Goal: Task Accomplishment & Management: Complete application form

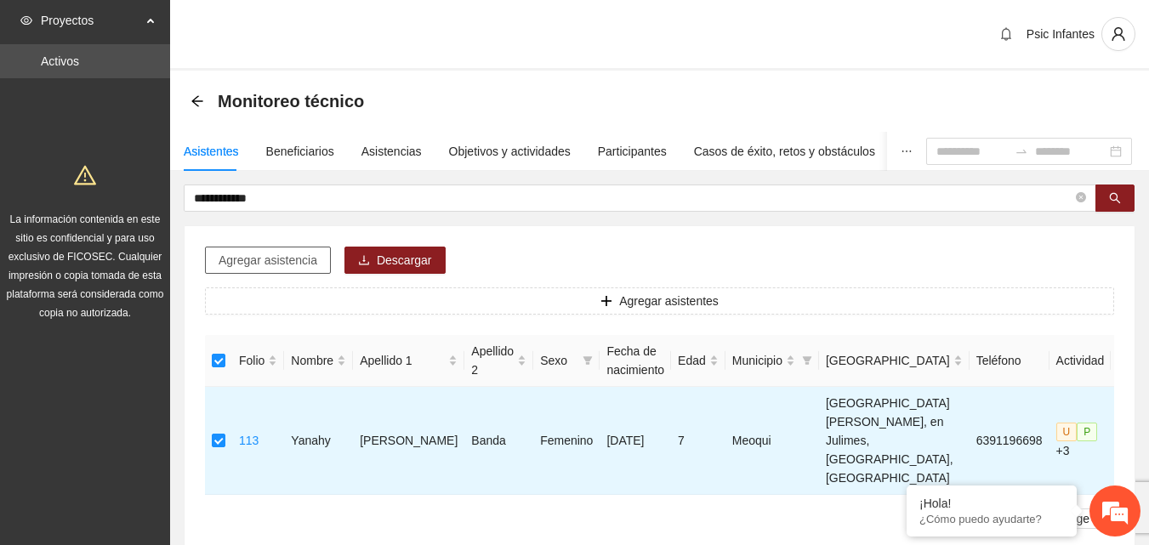
click at [258, 264] on span "Agregar asistencia" at bounding box center [268, 260] width 99 height 19
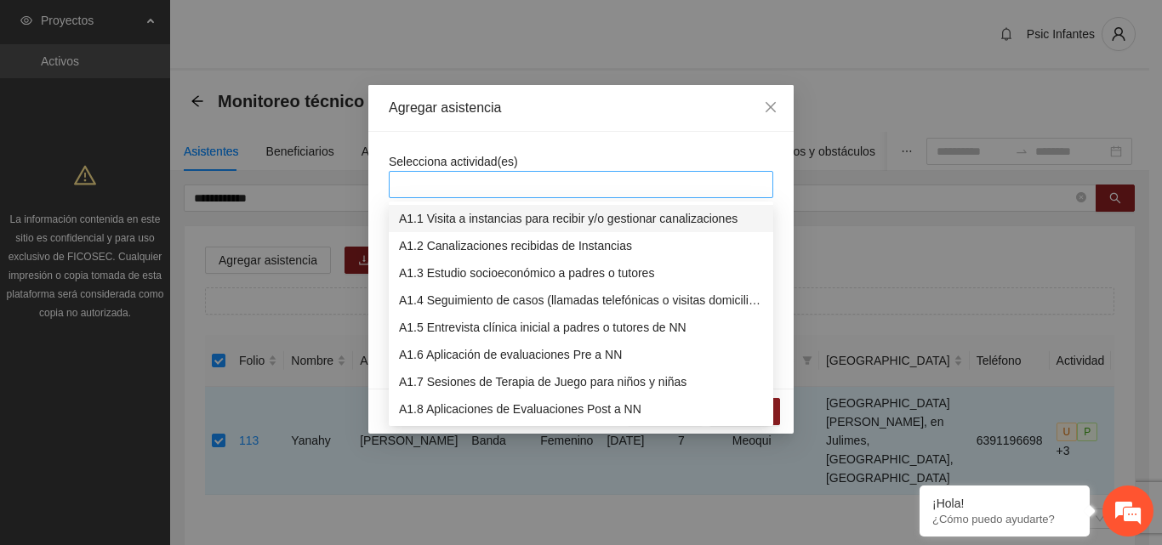
click at [432, 177] on div at bounding box center [581, 184] width 376 height 20
click at [440, 381] on div "A1.7 Sesiones de Terapia de Juego para niños y niñas" at bounding box center [581, 381] width 364 height 19
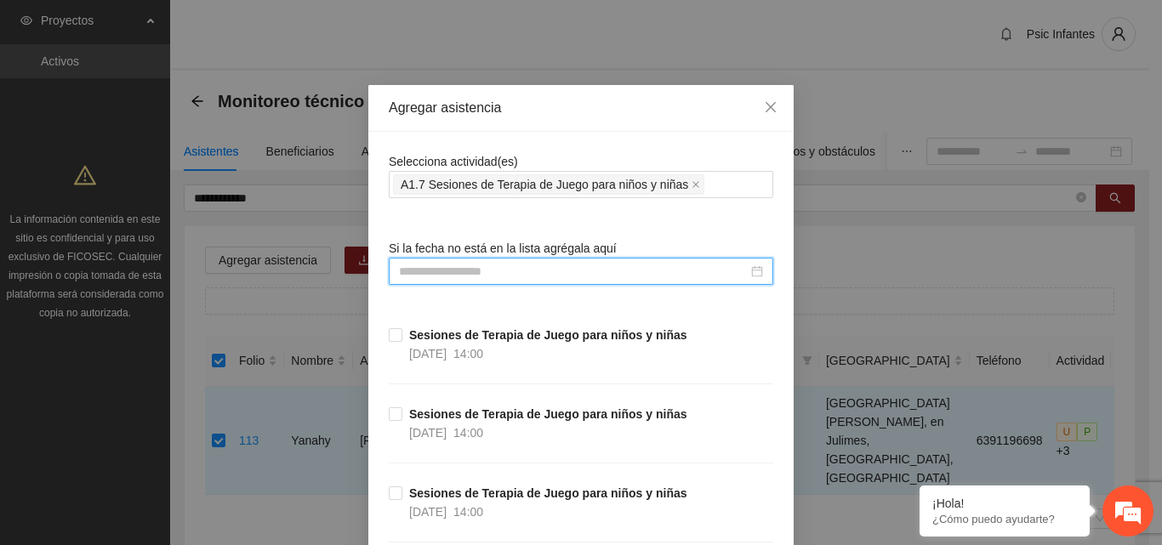
click at [450, 274] on input at bounding box center [573, 271] width 349 height 19
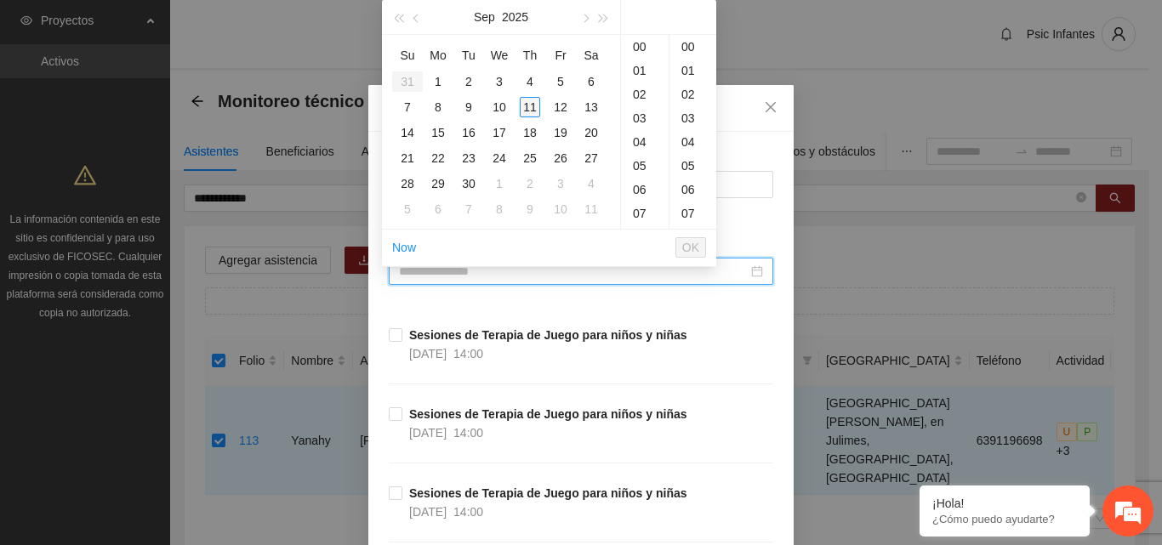
click at [529, 99] on div "11" at bounding box center [530, 107] width 20 height 20
click at [686, 48] on div "00" at bounding box center [692, 47] width 47 height 24
type input "**********"
click at [688, 256] on span "OK" at bounding box center [690, 247] width 17 height 19
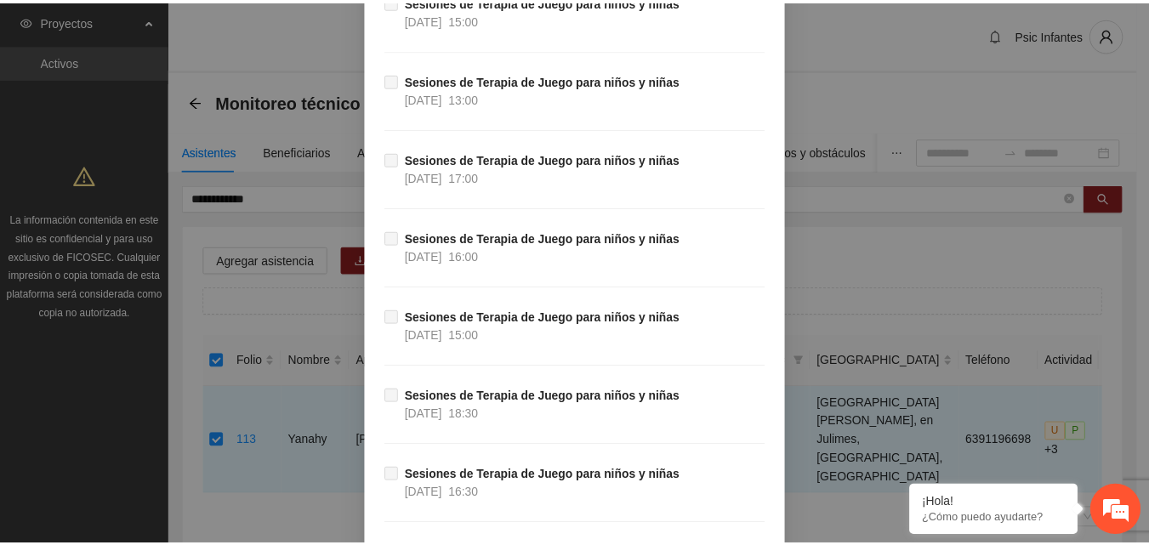
scroll to position [15092, 0]
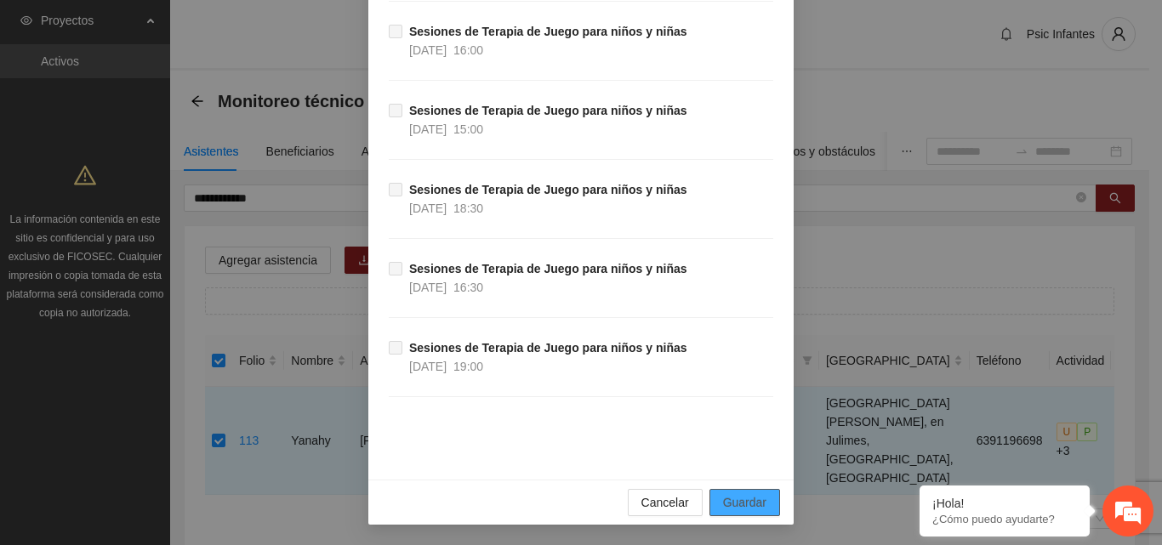
click at [740, 508] on span "Guardar" at bounding box center [744, 502] width 43 height 19
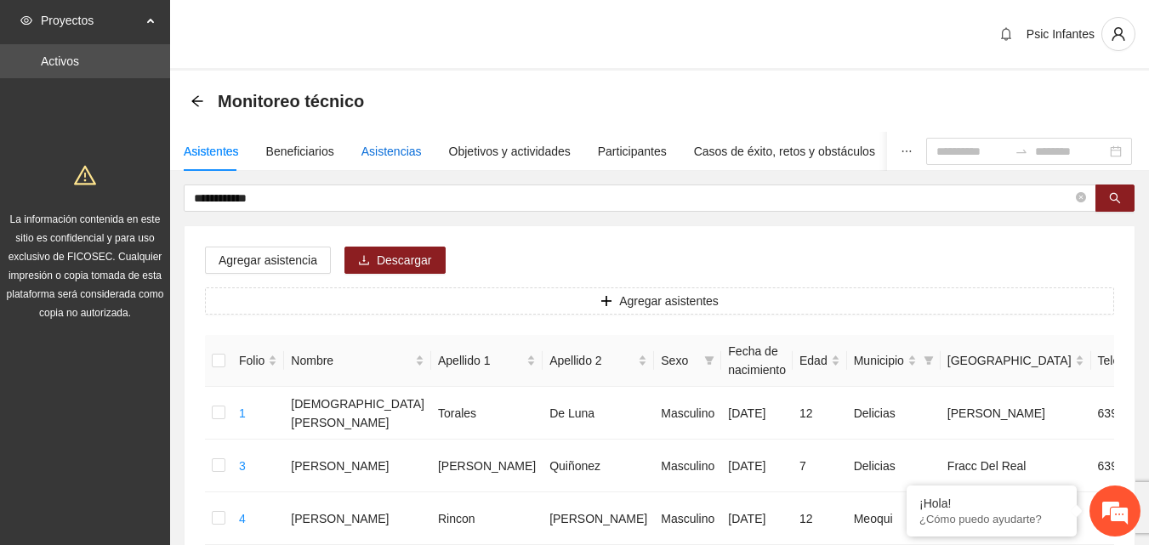
click at [395, 152] on div "Asistencias" at bounding box center [391, 151] width 60 height 19
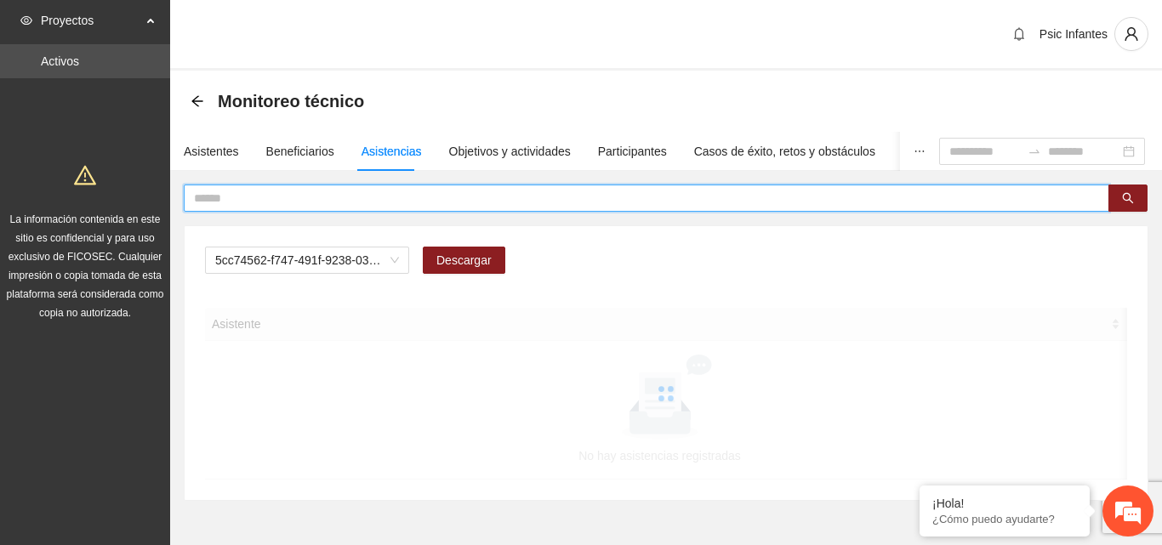
click at [325, 202] on input "text" at bounding box center [639, 198] width 891 height 19
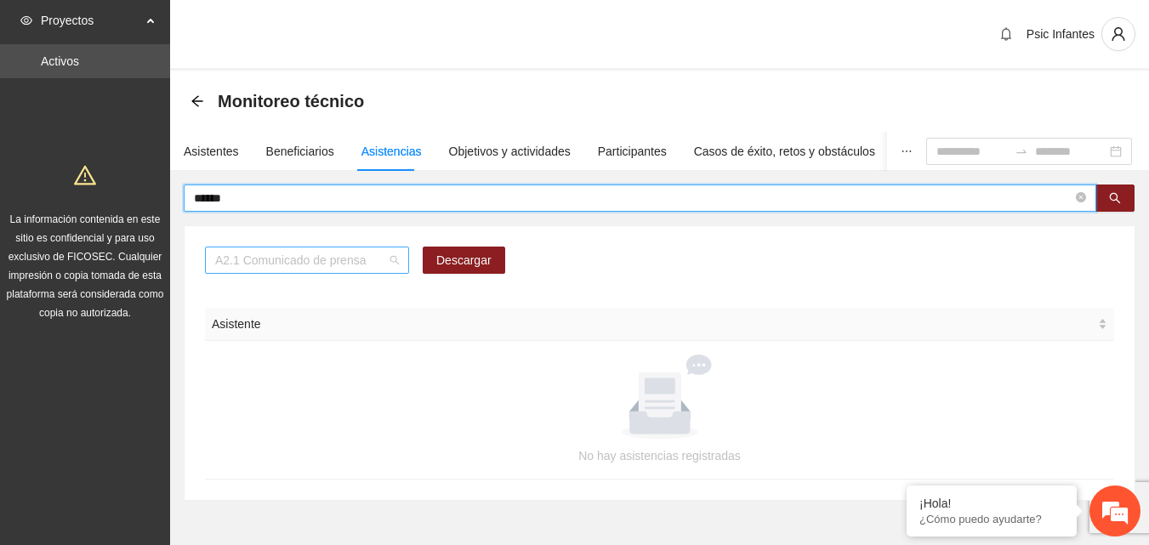
scroll to position [218, 0]
click at [352, 258] on span "A2.1 Comunicado de prensa" at bounding box center [307, 260] width 184 height 26
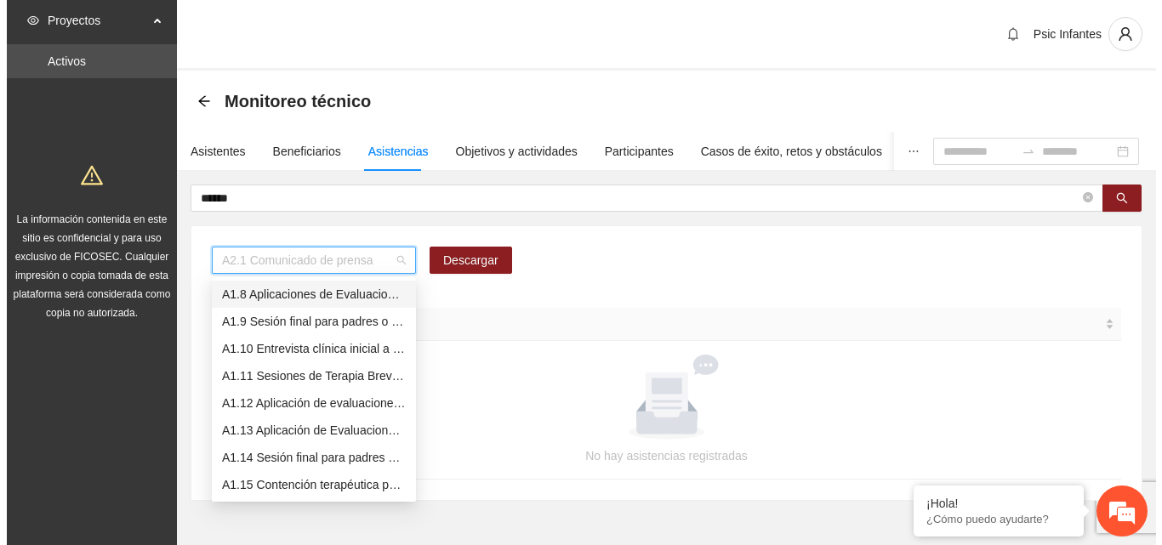
scroll to position [163, 0]
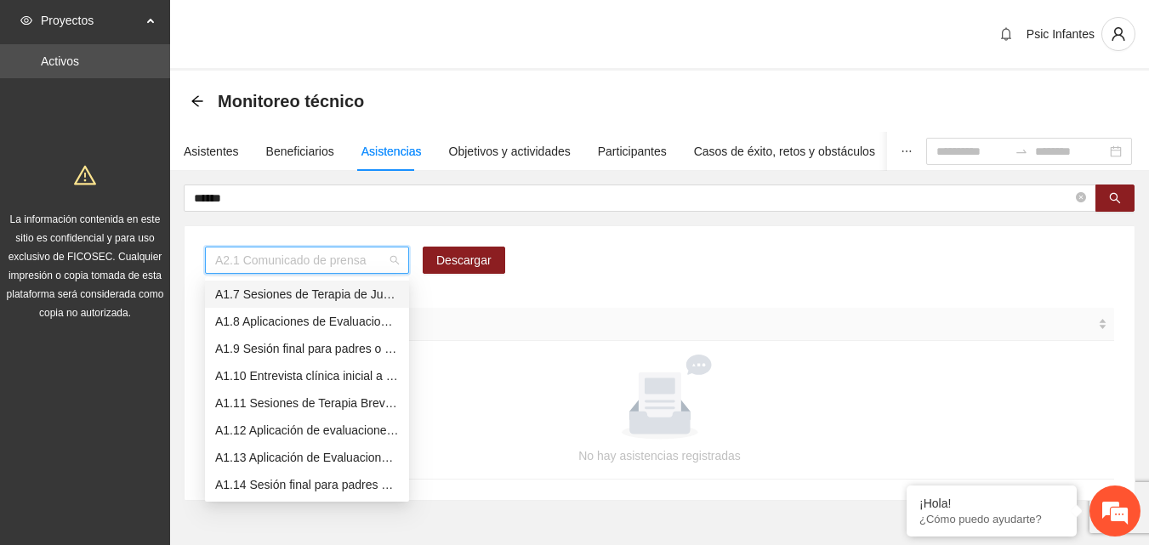
click at [306, 293] on div "A1.7 Sesiones de Terapia de Juego para niños y niñas" at bounding box center [307, 294] width 184 height 19
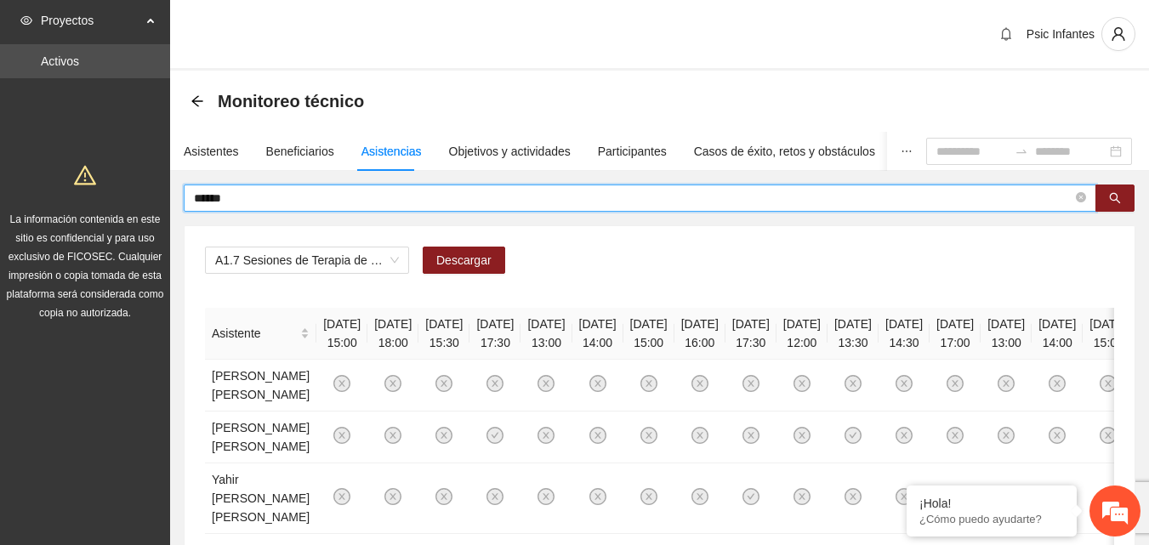
click at [305, 202] on input "******" at bounding box center [633, 198] width 878 height 19
type input "*"
type input "**********"
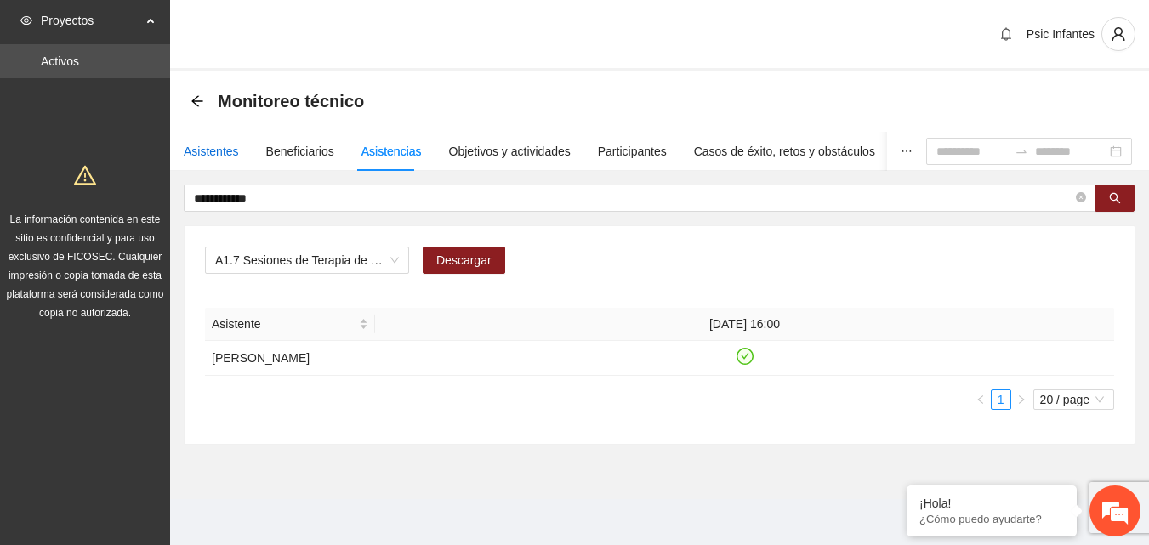
click at [206, 160] on div "Asistentes" at bounding box center [211, 151] width 55 height 19
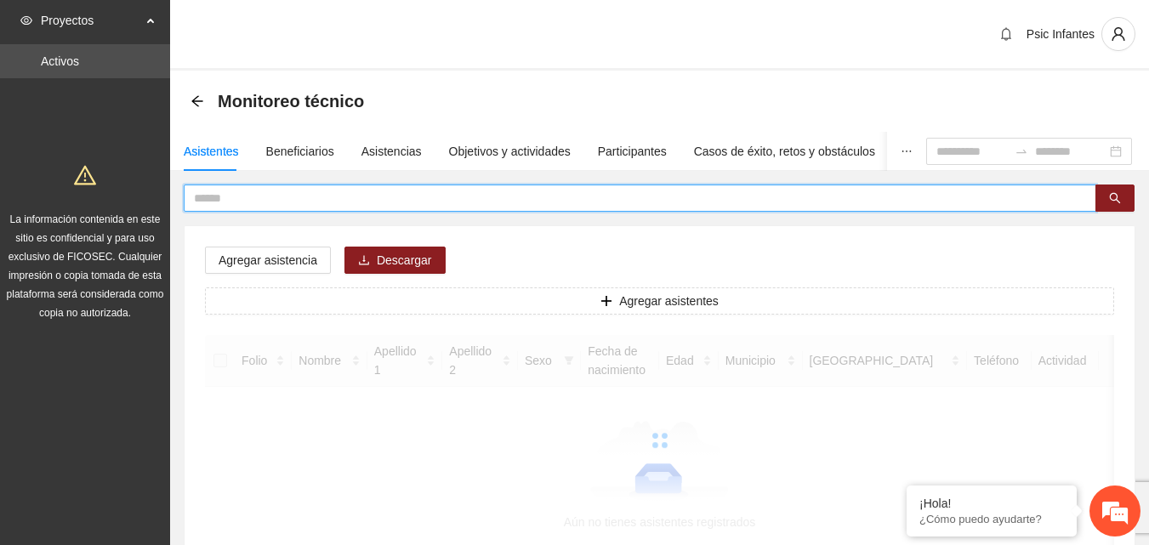
click at [263, 202] on input "text" at bounding box center [633, 198] width 878 height 19
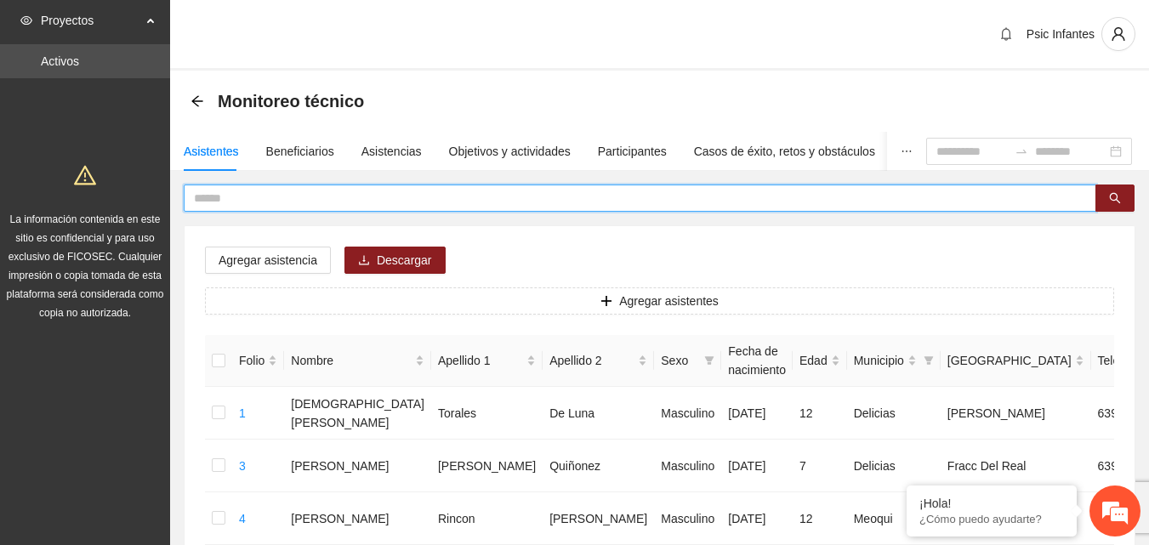
click at [264, 202] on input "text" at bounding box center [633, 198] width 878 height 19
type input "**********"
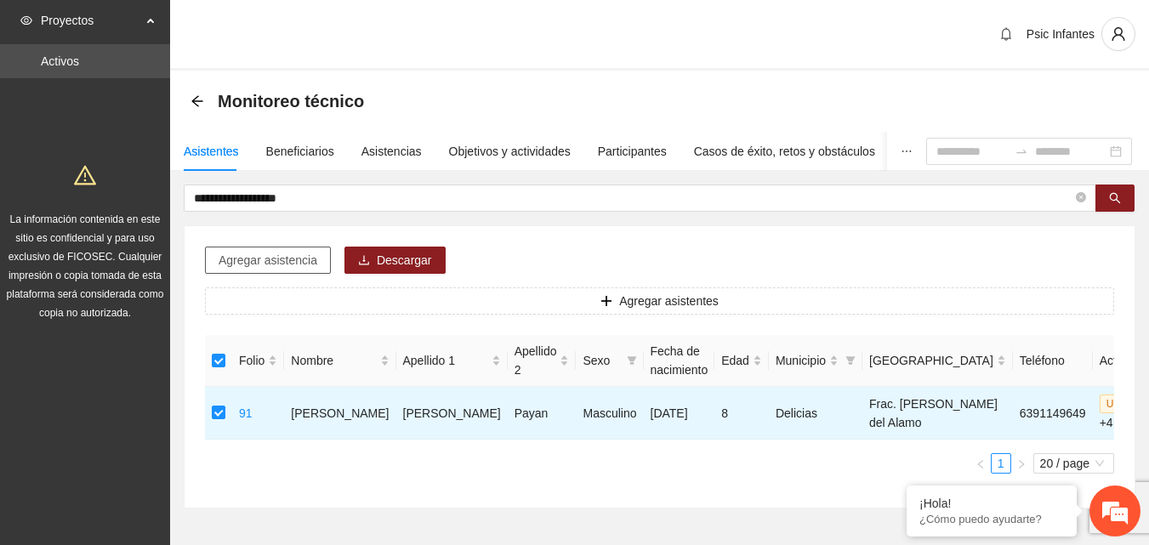
click at [259, 272] on button "Agregar asistencia" at bounding box center [268, 260] width 126 height 27
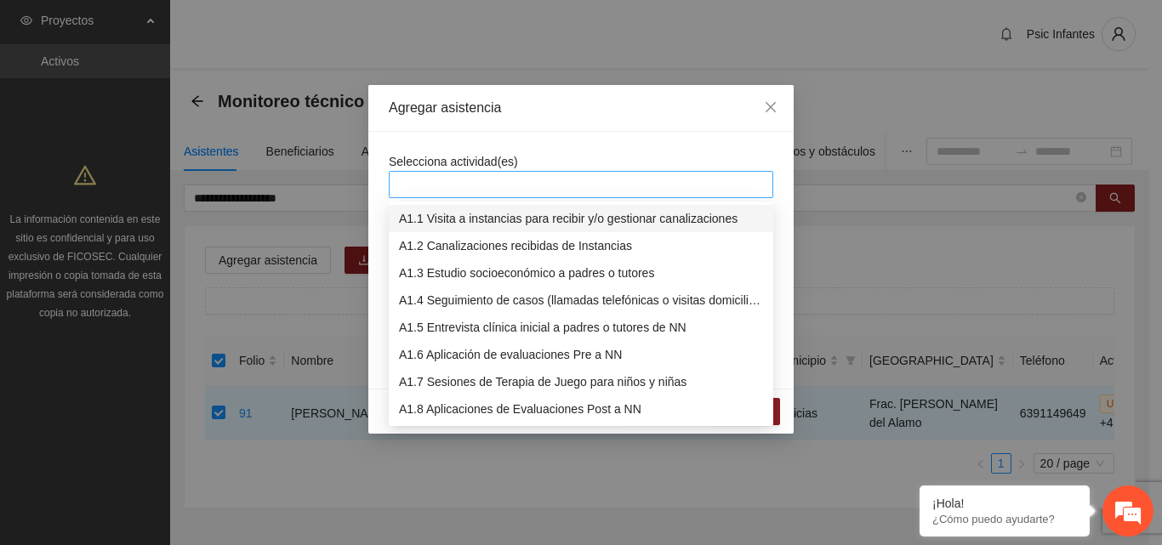
click at [466, 189] on div at bounding box center [581, 184] width 376 height 20
click at [476, 381] on div "A1.7 Sesiones de Terapia de Juego para niños y niñas" at bounding box center [581, 381] width 364 height 19
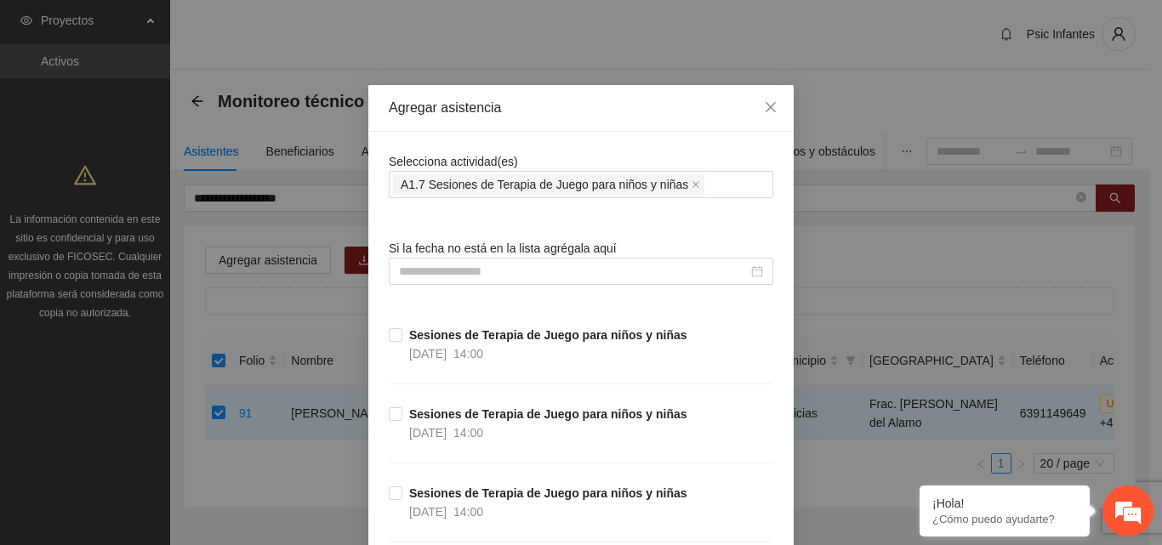
click at [573, 117] on div "Agregar asistencia" at bounding box center [581, 108] width 384 height 19
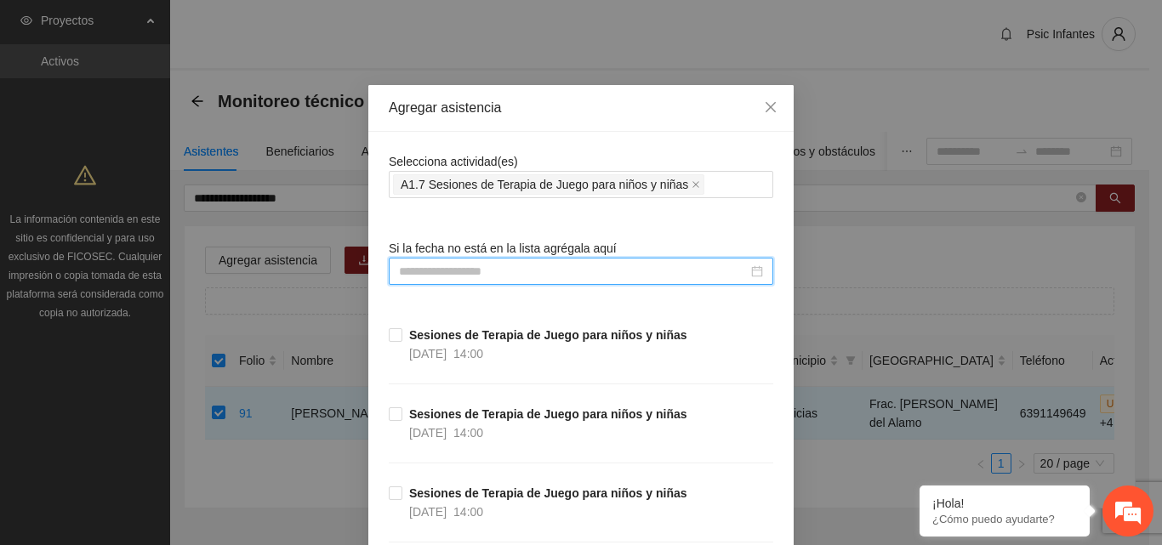
click at [455, 272] on input at bounding box center [573, 271] width 349 height 19
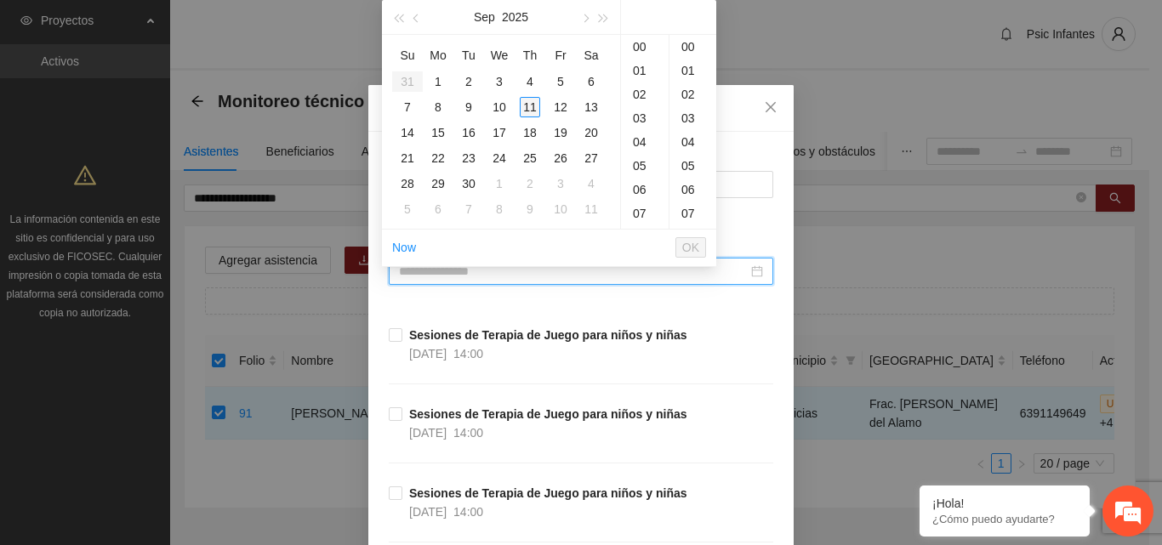
click at [526, 105] on div "11" at bounding box center [530, 107] width 20 height 20
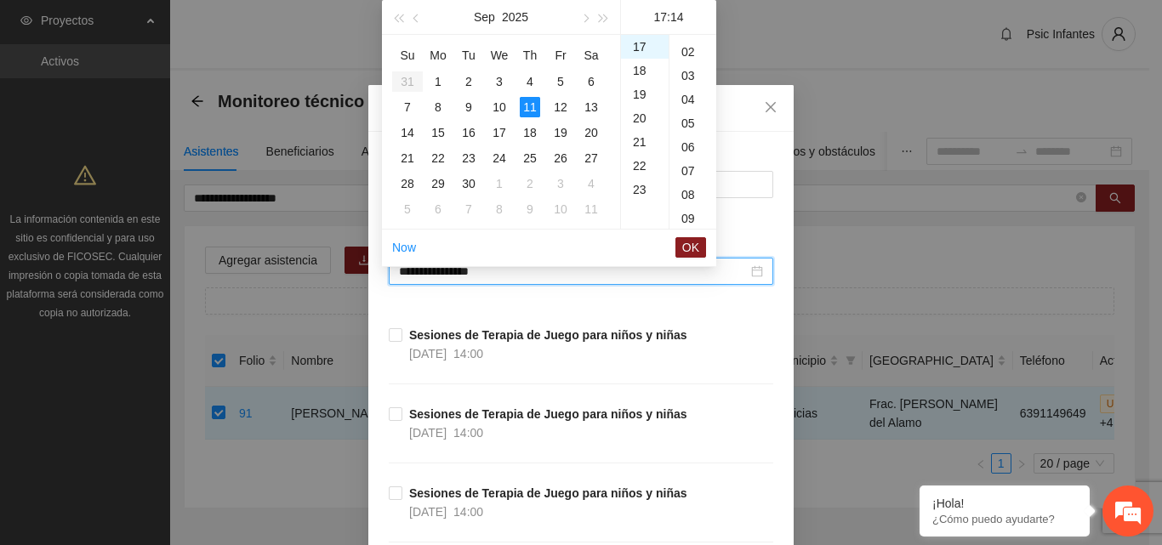
scroll to position [0, 0]
click at [690, 43] on div "00" at bounding box center [692, 47] width 47 height 24
type input "**********"
click at [689, 253] on span "OK" at bounding box center [690, 247] width 17 height 19
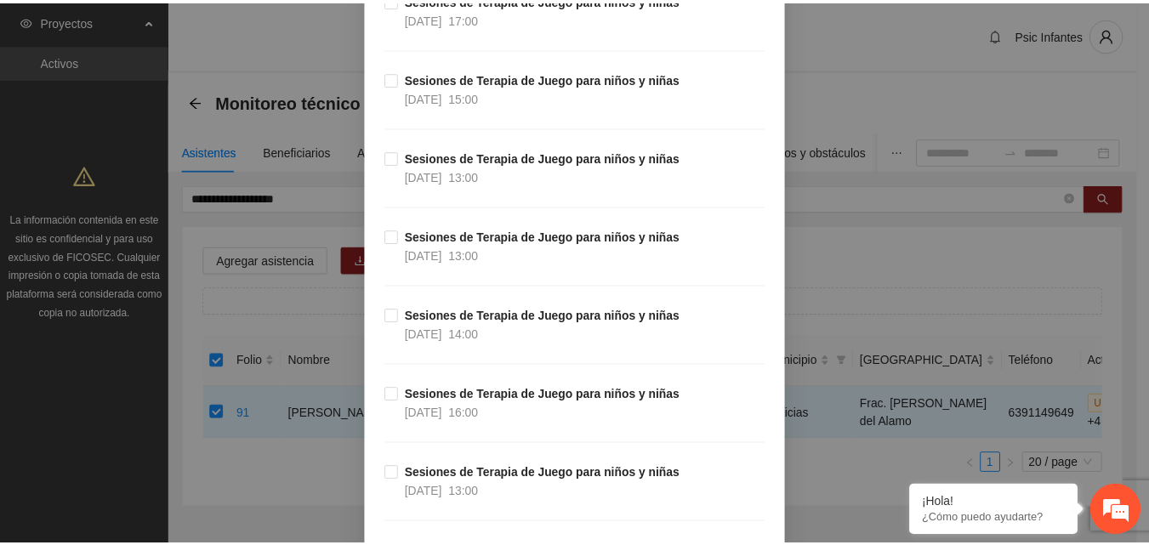
scroll to position [15092, 0]
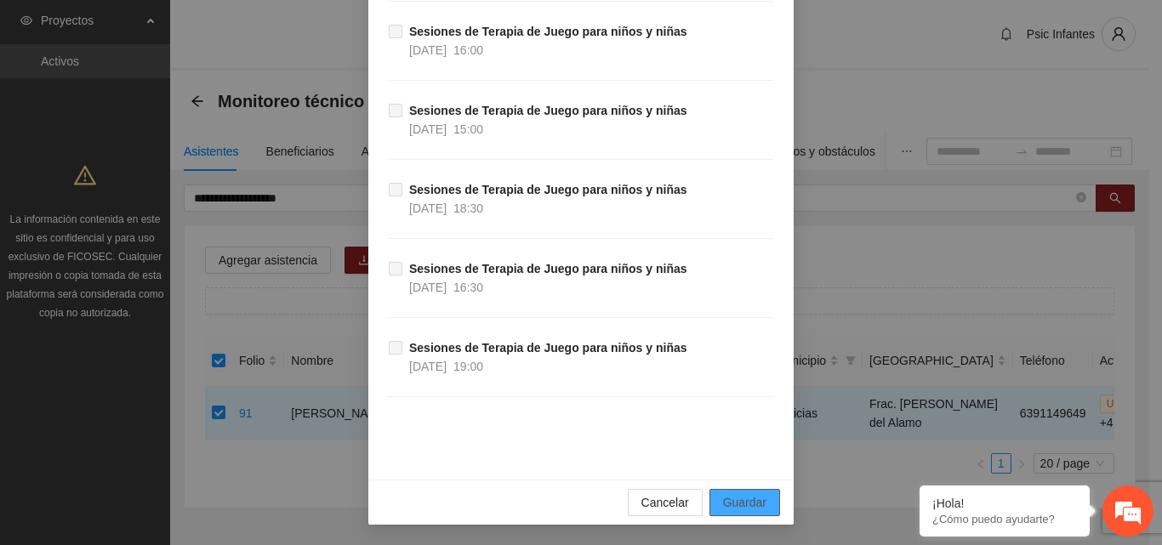
click at [756, 502] on span "Guardar" at bounding box center [744, 502] width 43 height 19
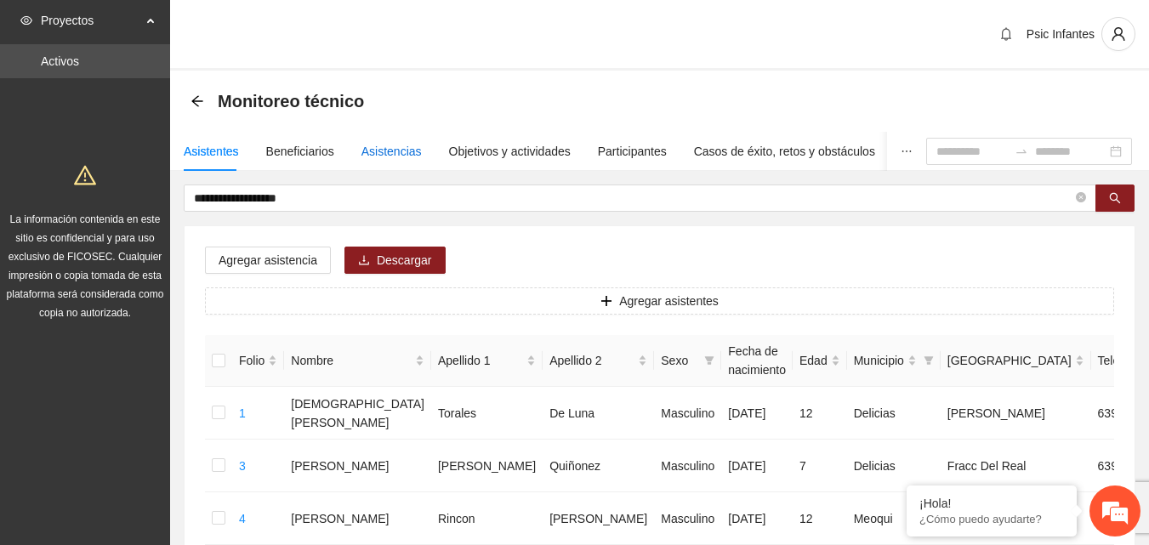
click at [370, 150] on div "Asistencias" at bounding box center [391, 151] width 60 height 19
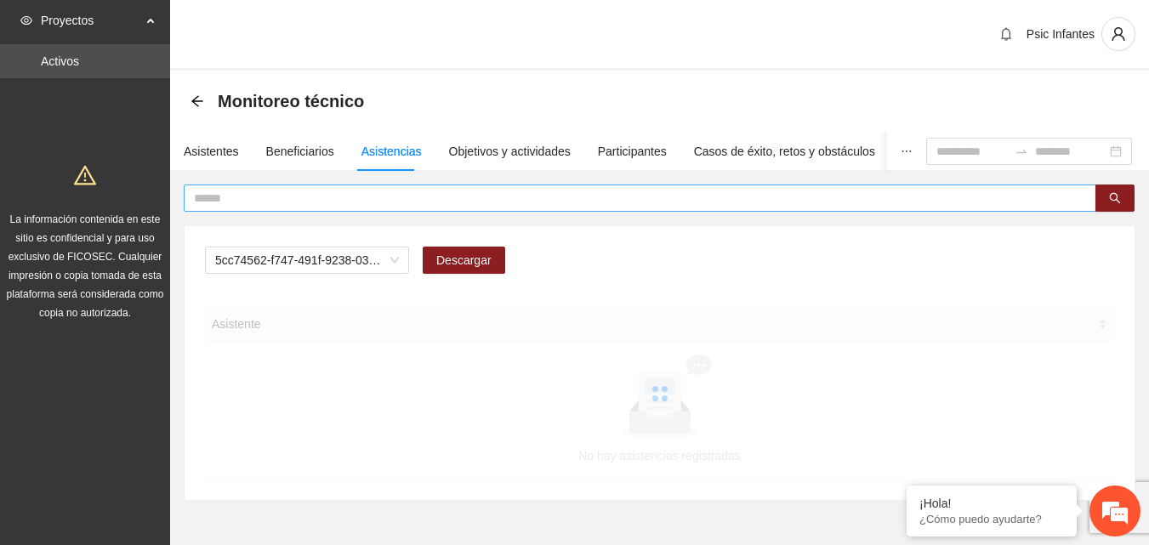
click at [349, 190] on input "text" at bounding box center [633, 198] width 878 height 19
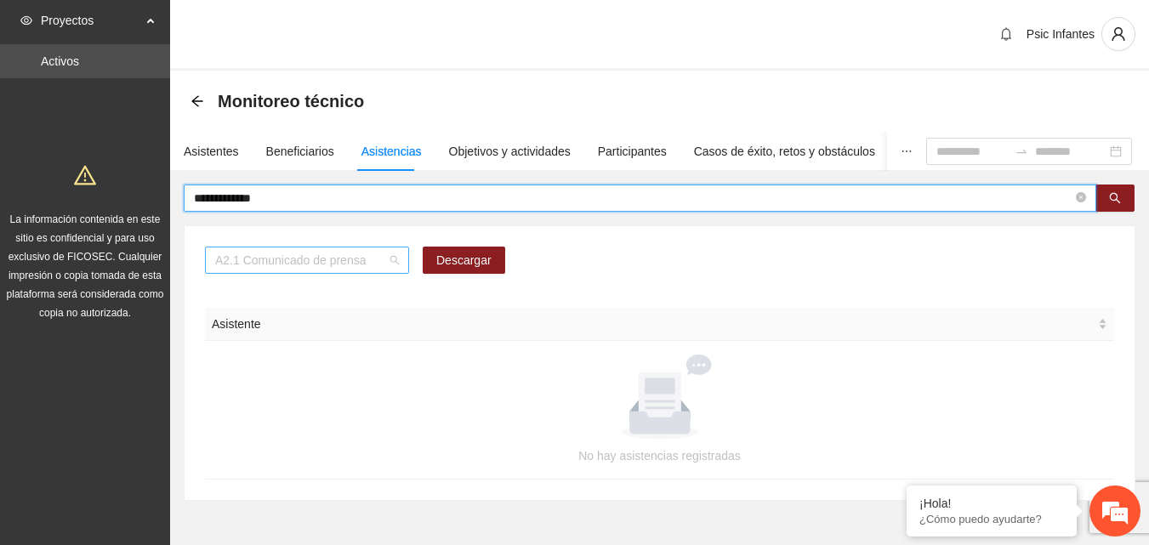
scroll to position [218, 0]
click at [387, 260] on span "A2.1 Comunicado de prensa" at bounding box center [307, 260] width 184 height 26
type input "**********"
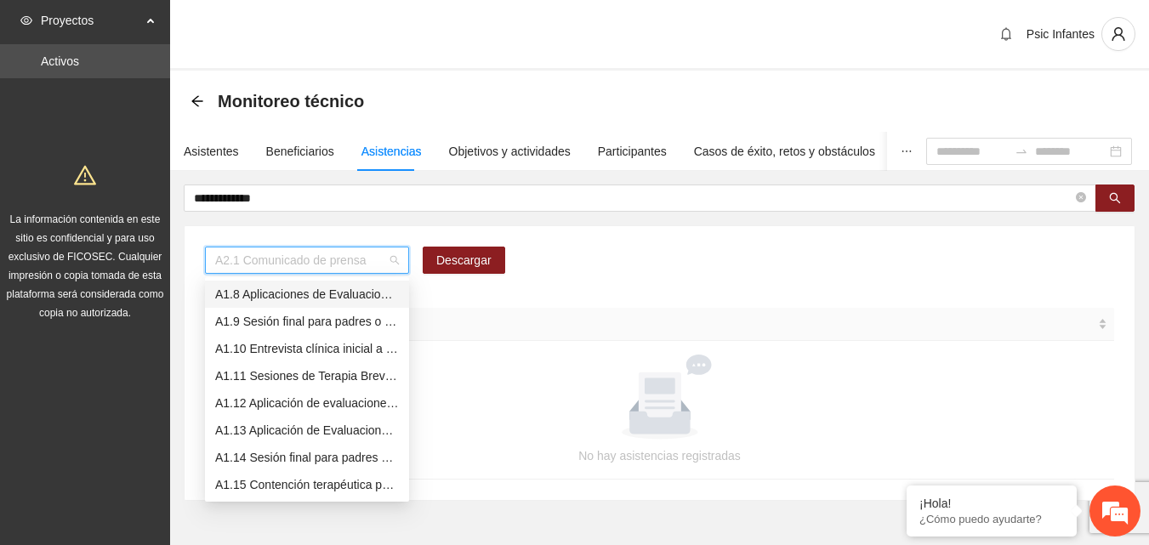
scroll to position [163, 0]
click at [352, 296] on div "A1.7 Sesiones de Terapia de Juego para niños y niñas" at bounding box center [307, 294] width 184 height 19
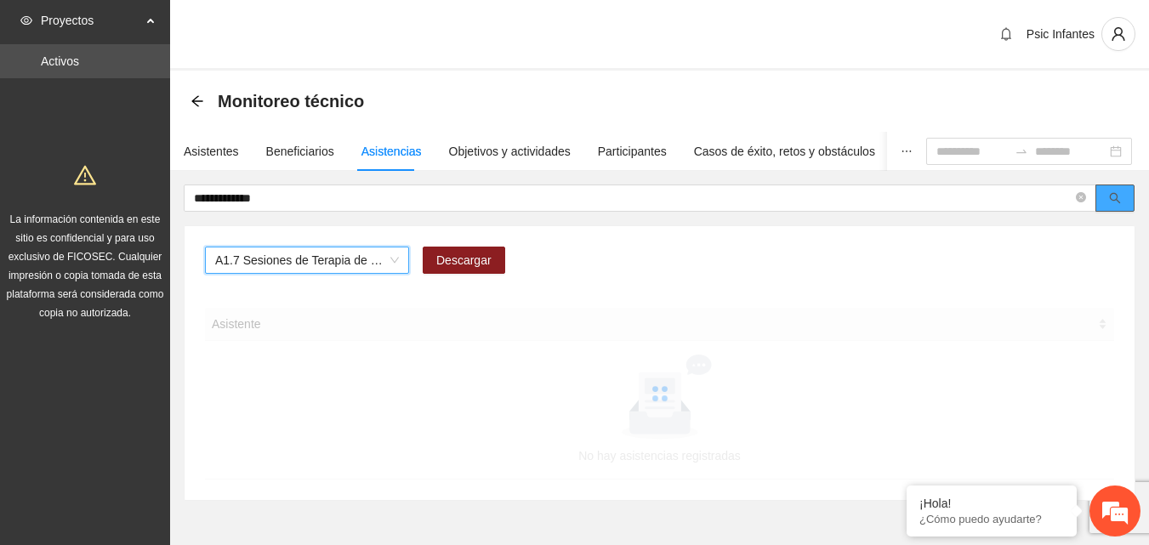
click at [1124, 202] on button "button" at bounding box center [1114, 198] width 39 height 27
